Goal: Check status

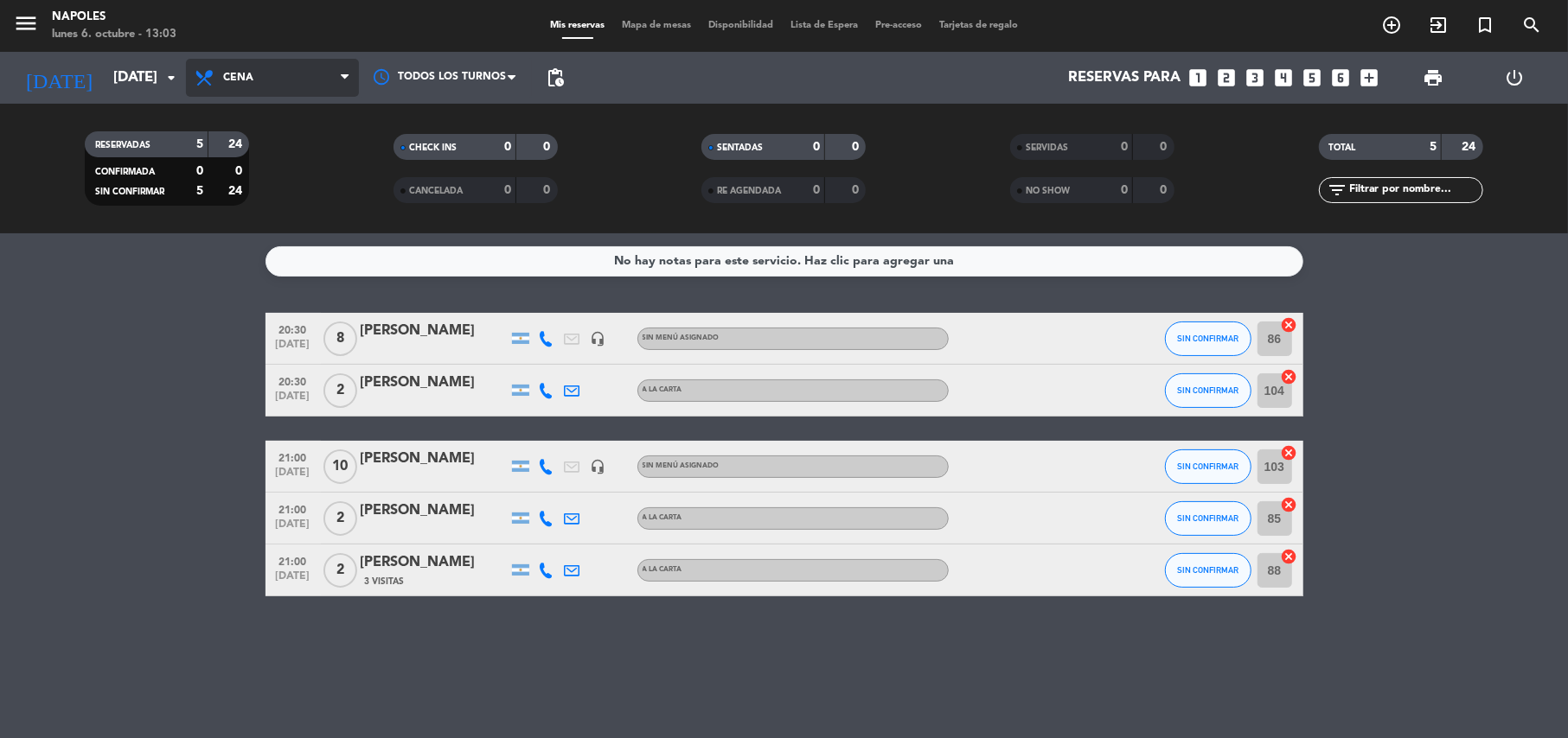
click at [291, 76] on span "Cena" at bounding box center [272, 78] width 173 height 38
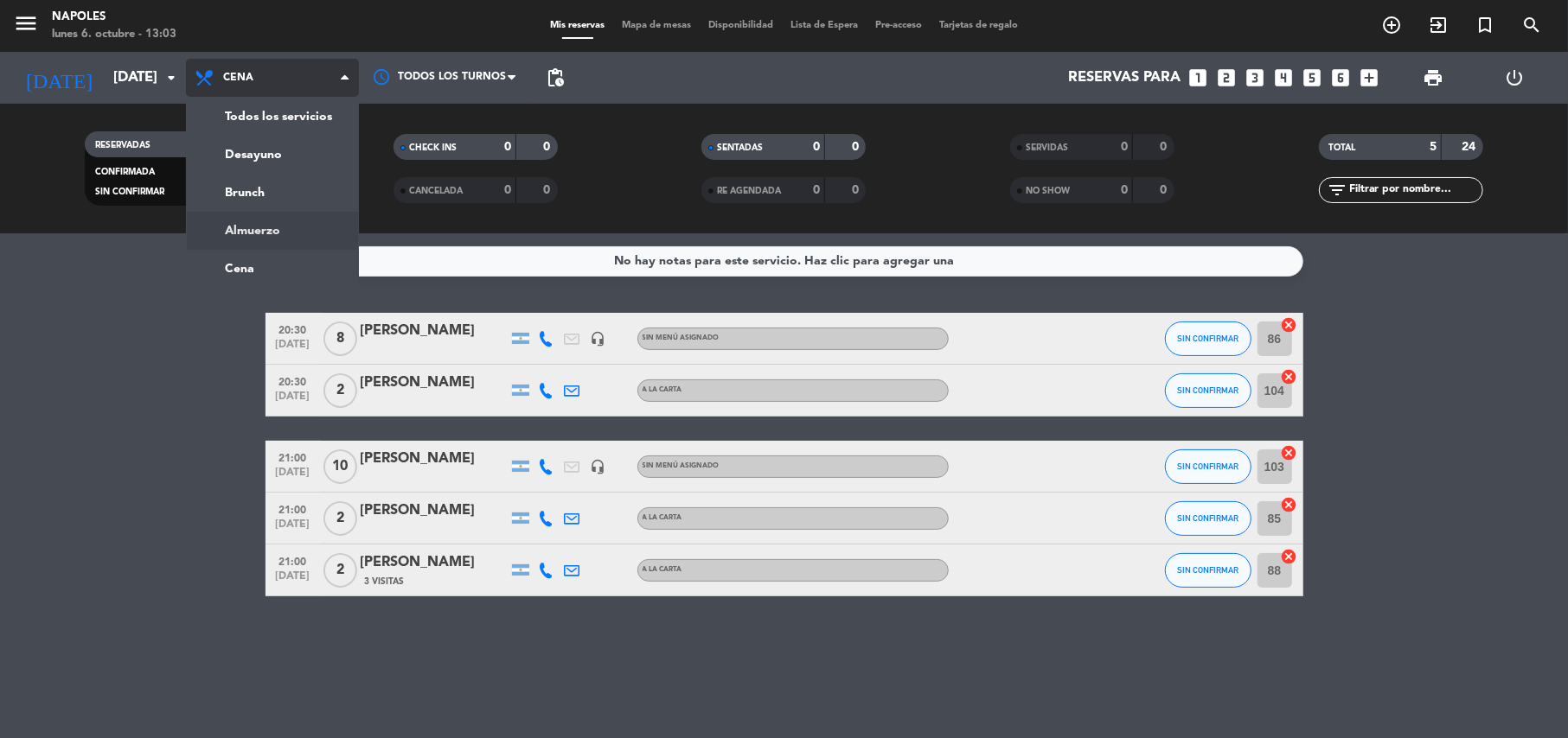
click at [310, 222] on div "menu Napoles [DATE] 6. octubre - 13:03 Mis reservas Mapa de mesas Disponibilida…" at bounding box center [784, 116] width 1568 height 234
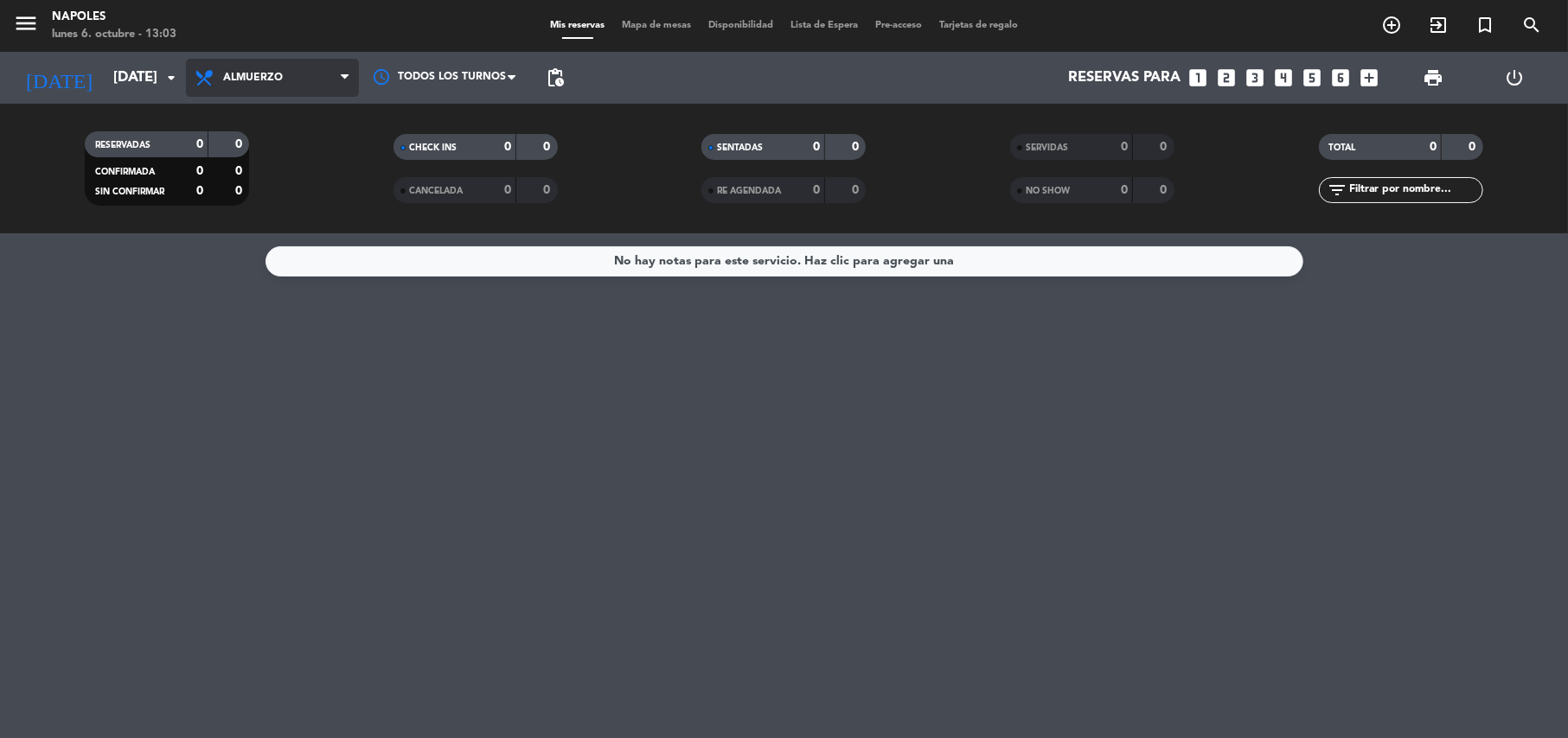
click at [333, 78] on span "Almuerzo" at bounding box center [272, 78] width 173 height 38
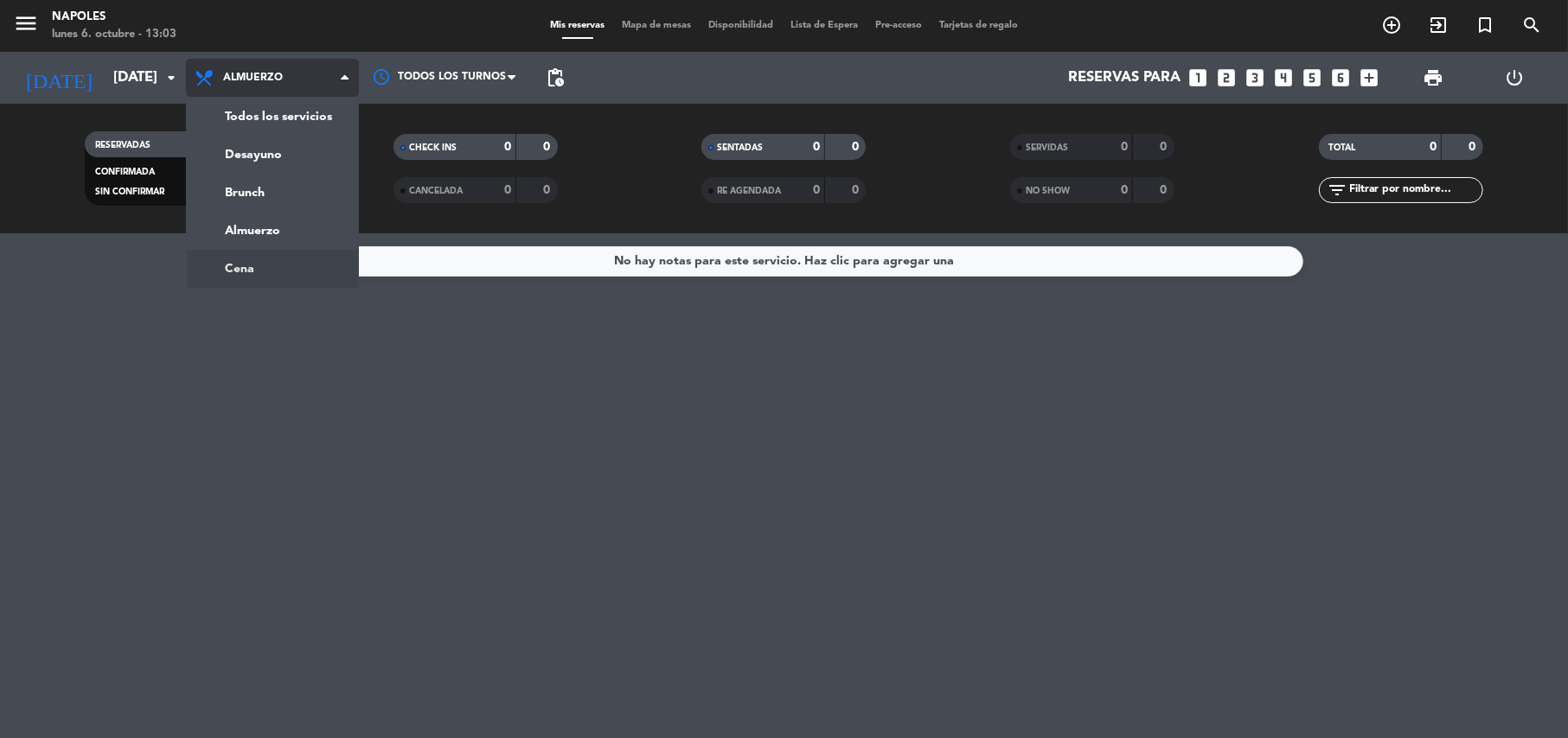
click at [279, 261] on ng-component "menu Napoles [DATE] 6. octubre - 13:03 Mis reservas Mapa de mesas Disponibilida…" at bounding box center [784, 369] width 1568 height 738
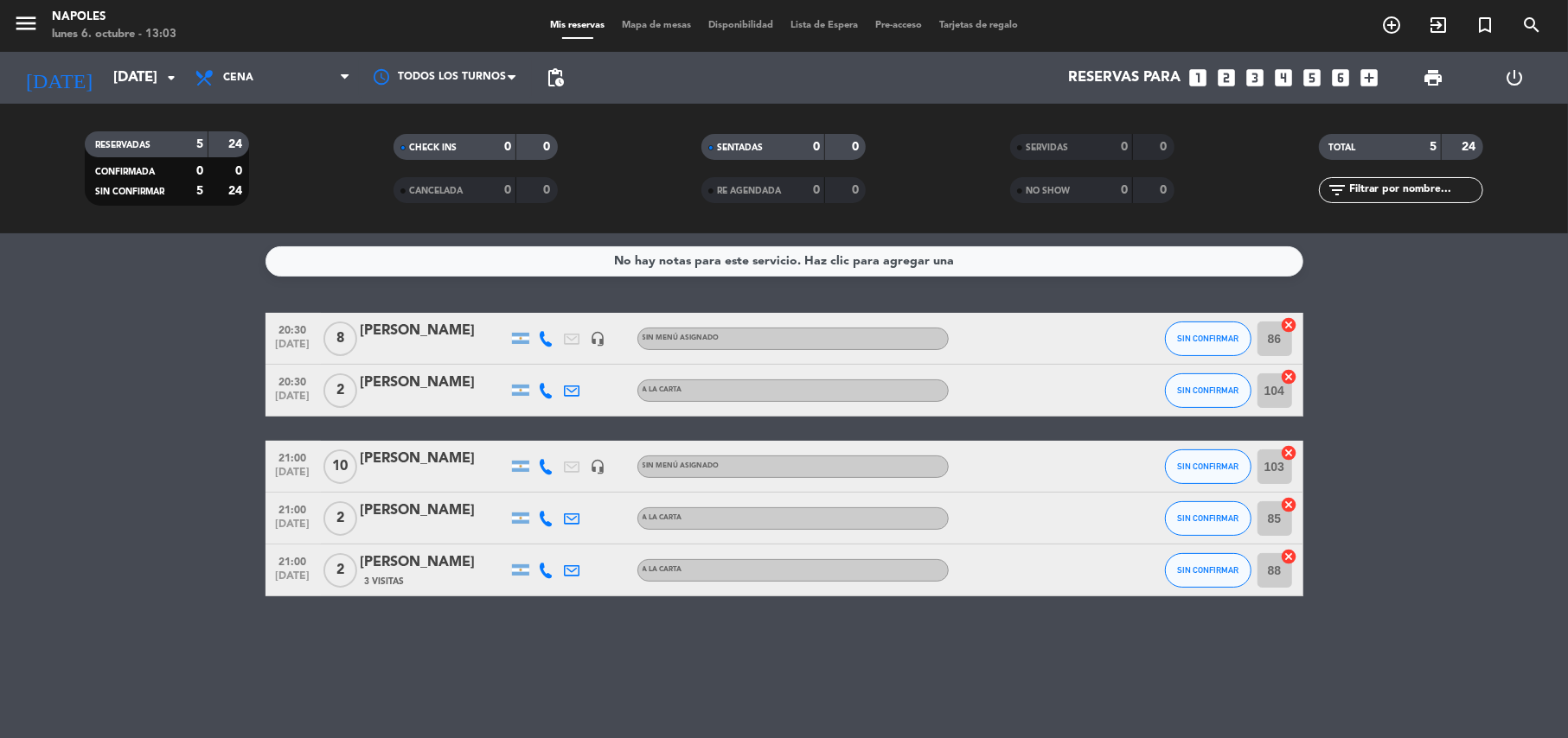
click at [193, 323] on bookings-row "20:30 [DATE] 8 Marina Cali headset_mic Sin menú asignado SIN CONFIRMAR 86 cance…" at bounding box center [784, 454] width 1568 height 284
click at [958, 644] on div "No hay notas para este servicio. Haz clic para agregar una 20:30 [DATE] 8 Marin…" at bounding box center [784, 486] width 1568 height 505
